Goal: Navigation & Orientation: Find specific page/section

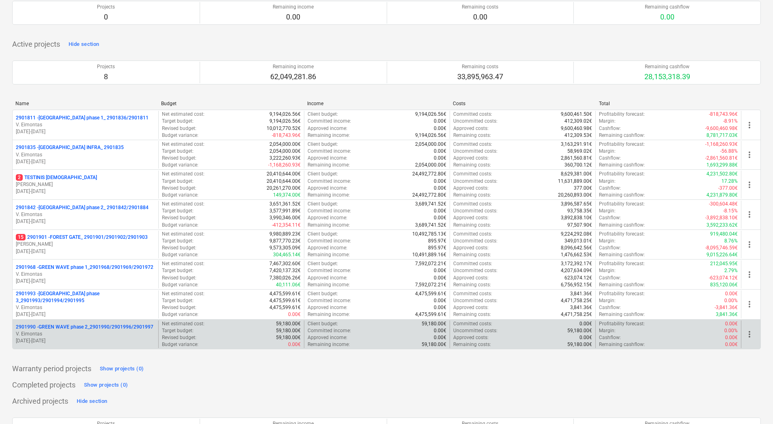
scroll to position [81, 0]
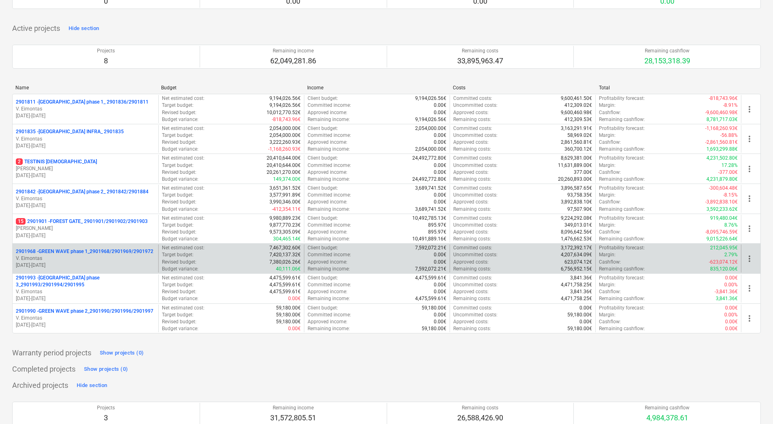
click at [96, 253] on p "2901968 - GREEN WAVE phase 1_2901968/2901969/2901972" at bounding box center [85, 251] width 138 height 7
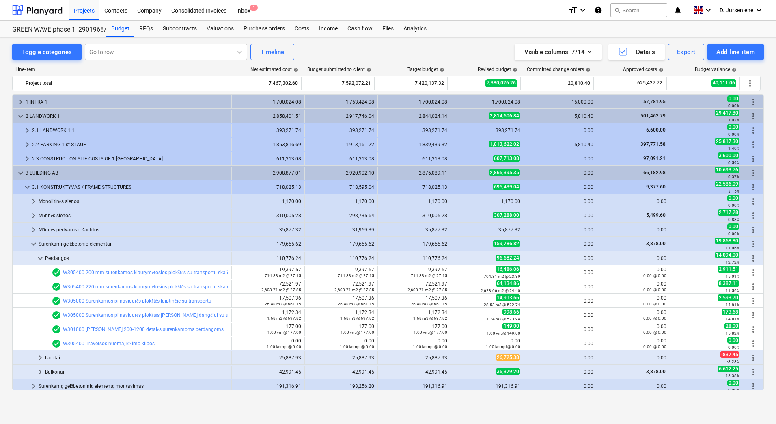
click at [49, 100] on div "1 INFRA 1" at bounding box center [127, 101] width 203 height 13
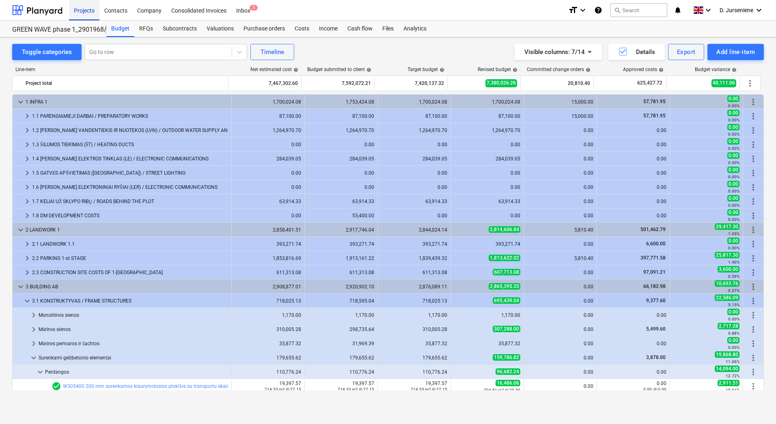
click at [84, 12] on div "Projects" at bounding box center [84, 10] width 30 height 21
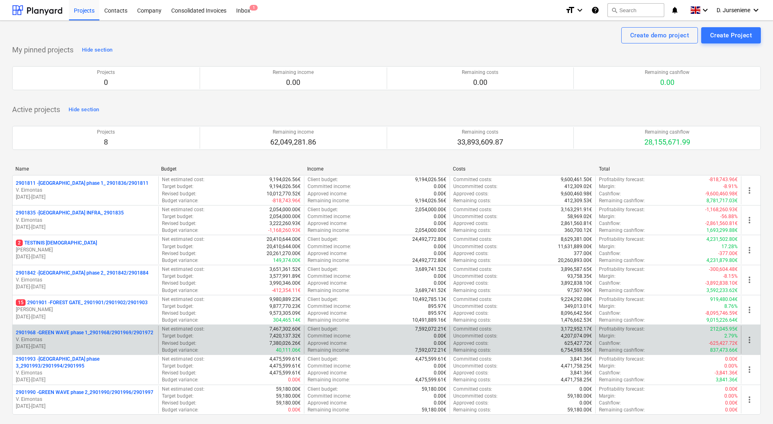
click at [74, 338] on p "V. Eimontas" at bounding box center [85, 339] width 139 height 7
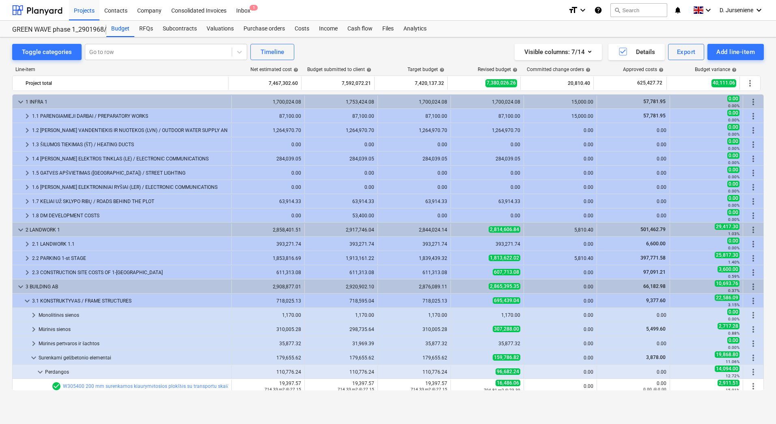
click at [67, 256] on div "2.2 PARKING 1-st STAGE" at bounding box center [130, 258] width 196 height 13
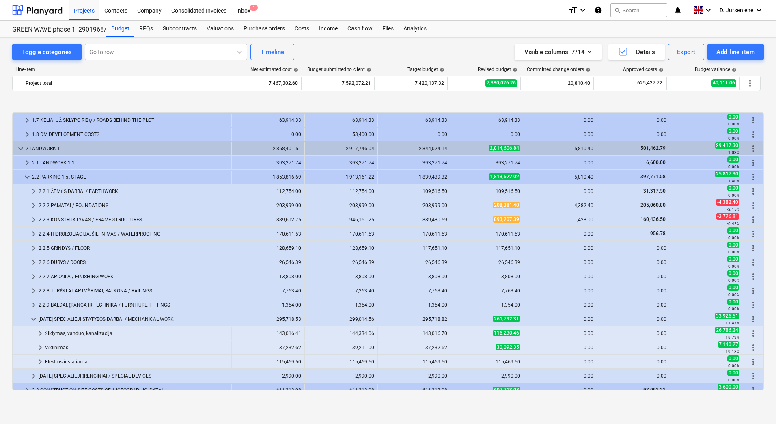
scroll to position [122, 0]
